Goal: Transaction & Acquisition: Purchase product/service

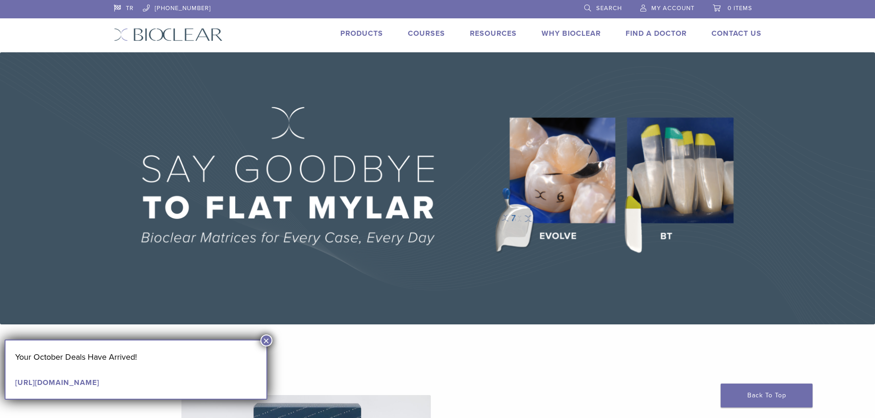
click at [595, 165] on img at bounding box center [437, 188] width 875 height 272
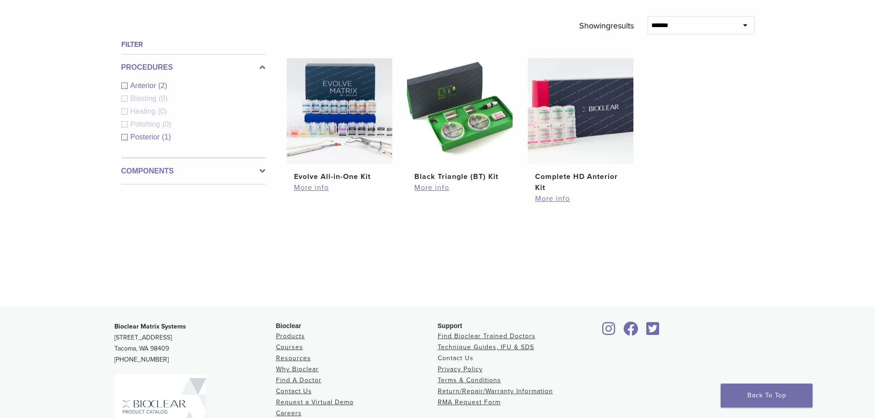
scroll to position [425, 0]
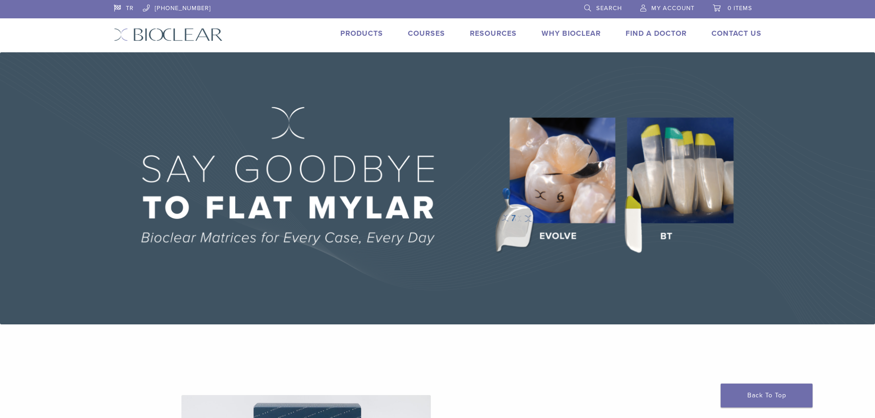
click at [550, 185] on img at bounding box center [437, 188] width 875 height 272
